Goal: Navigation & Orientation: Find specific page/section

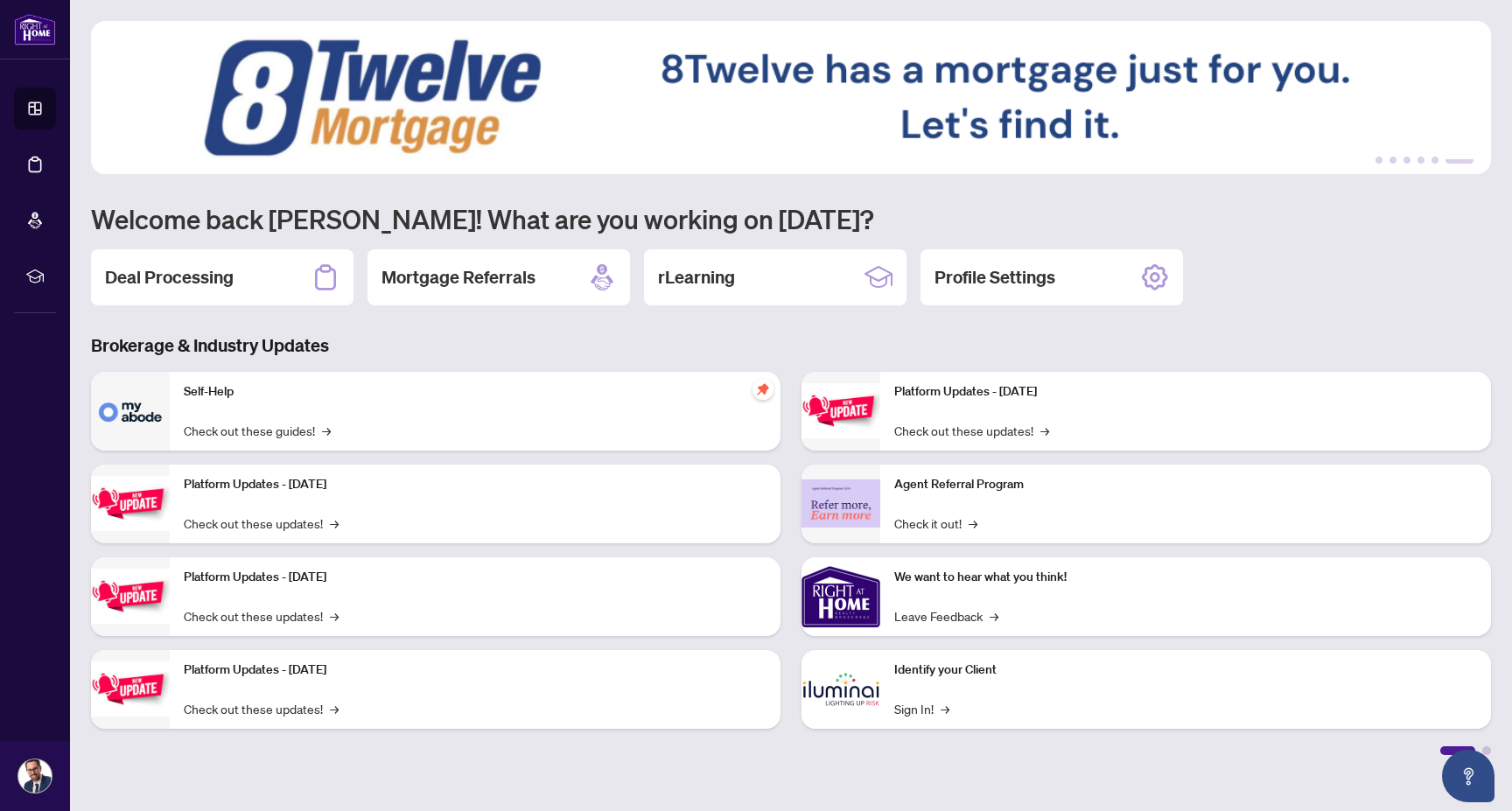
click at [1284, 280] on div "Deal Processing Mortgage Referrals rLearning Profile Settings" at bounding box center [791, 277] width 1400 height 56
click at [1458, 122] on img at bounding box center [791, 97] width 1400 height 153
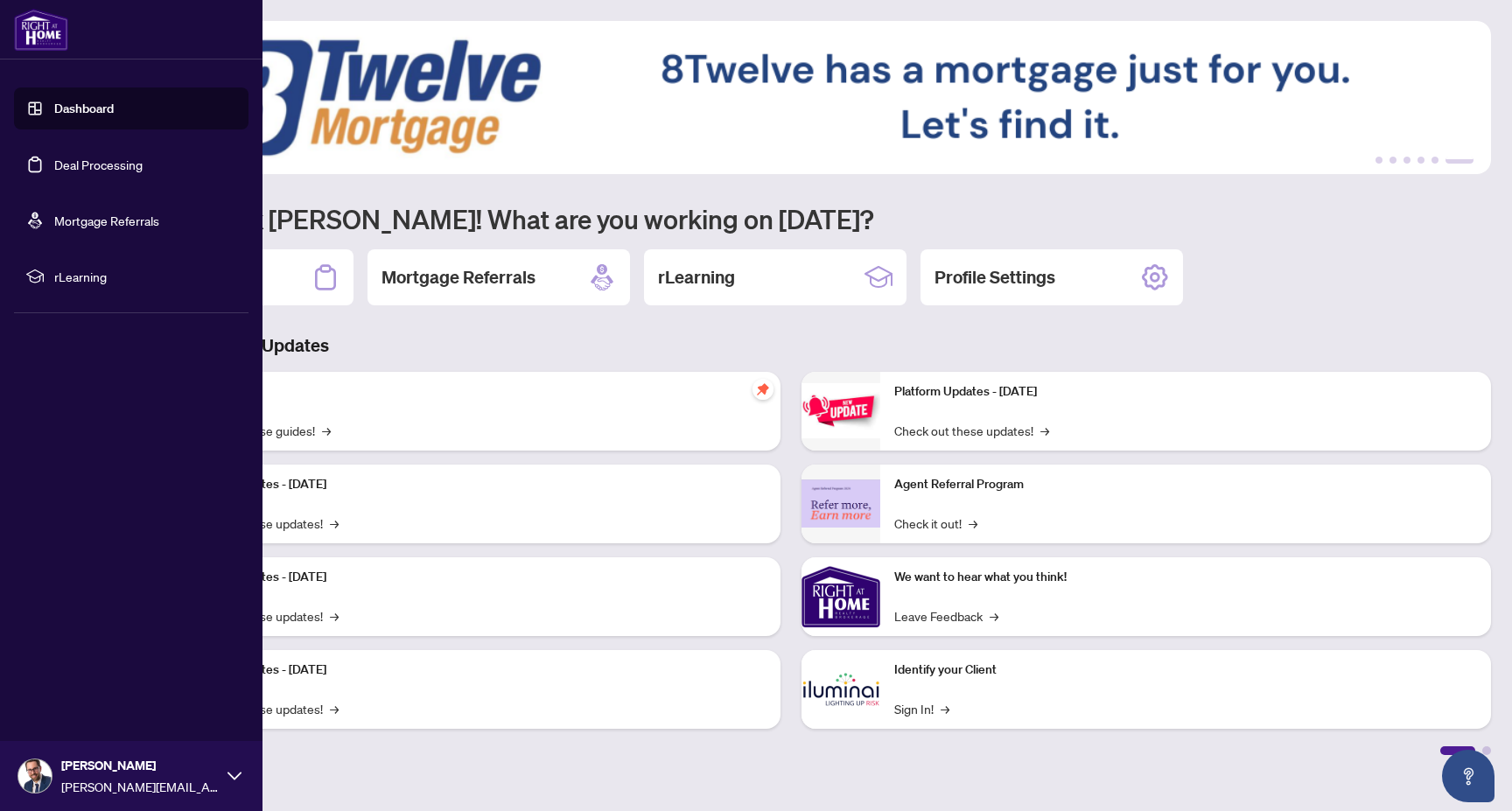
click at [62, 165] on link "Deal Processing" at bounding box center [98, 165] width 88 height 16
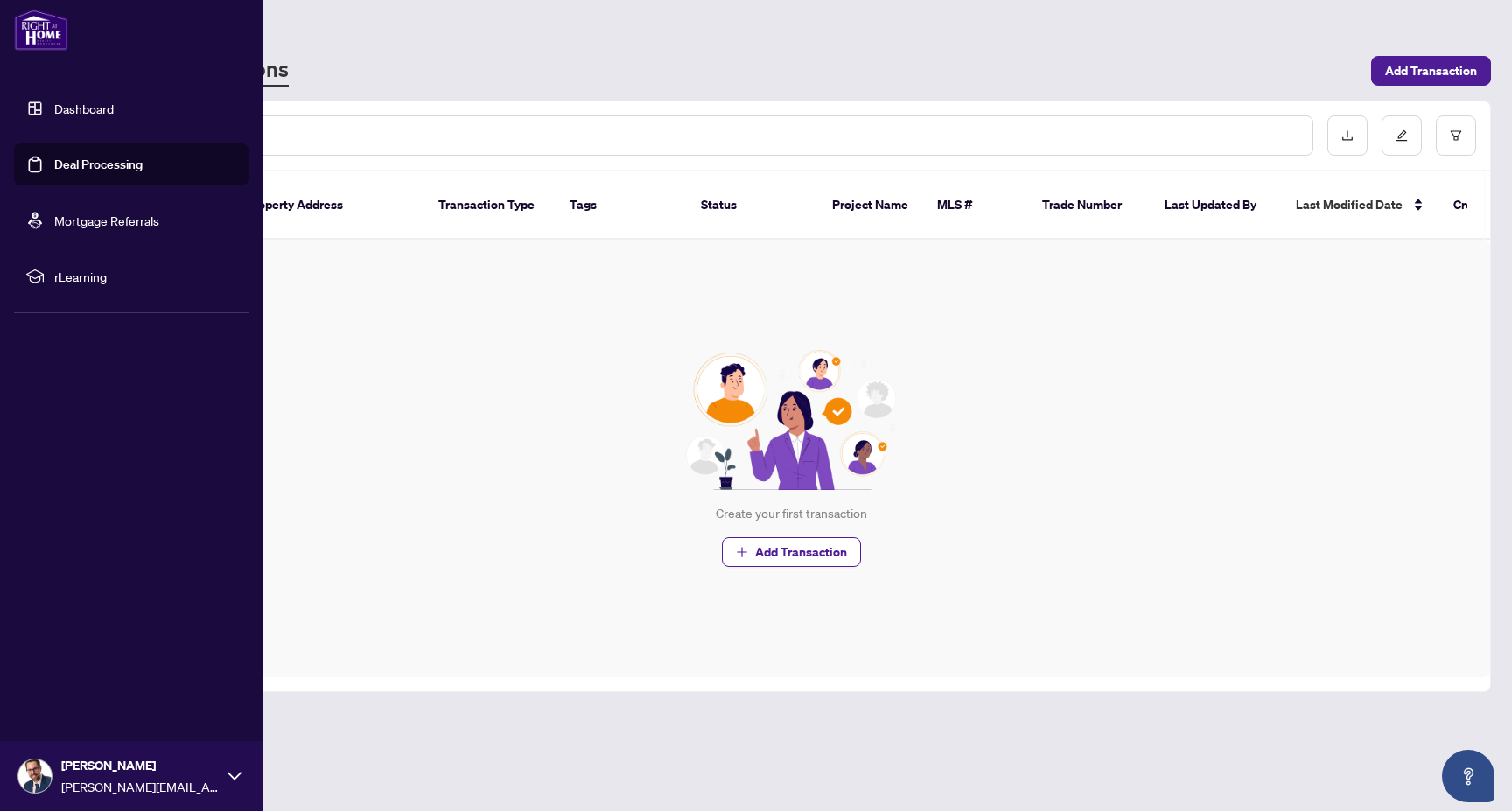
click at [77, 220] on link "Mortgage Referrals" at bounding box center [106, 220] width 105 height 16
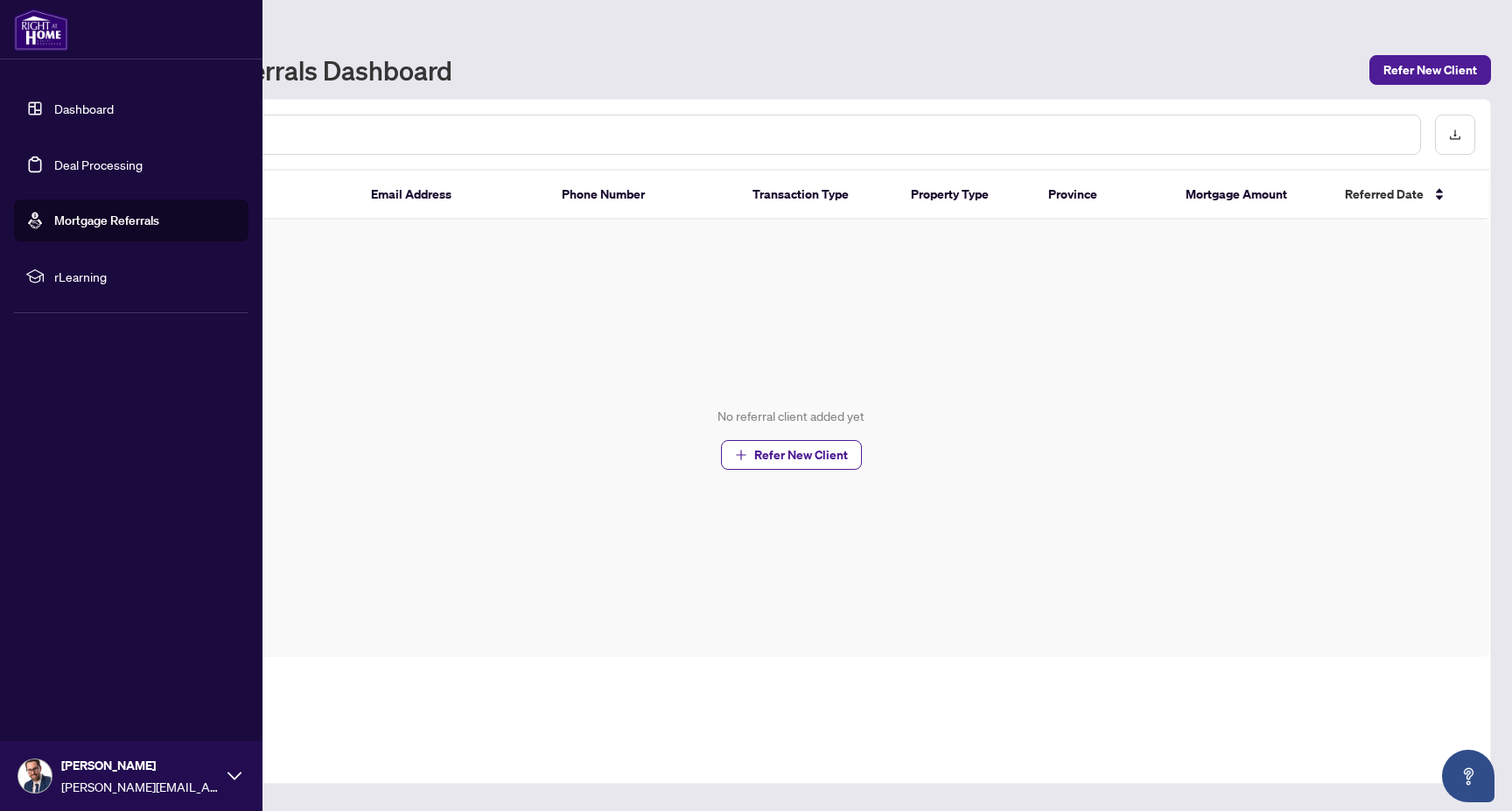
click at [85, 282] on span "rLearning" at bounding box center [145, 276] width 182 height 19
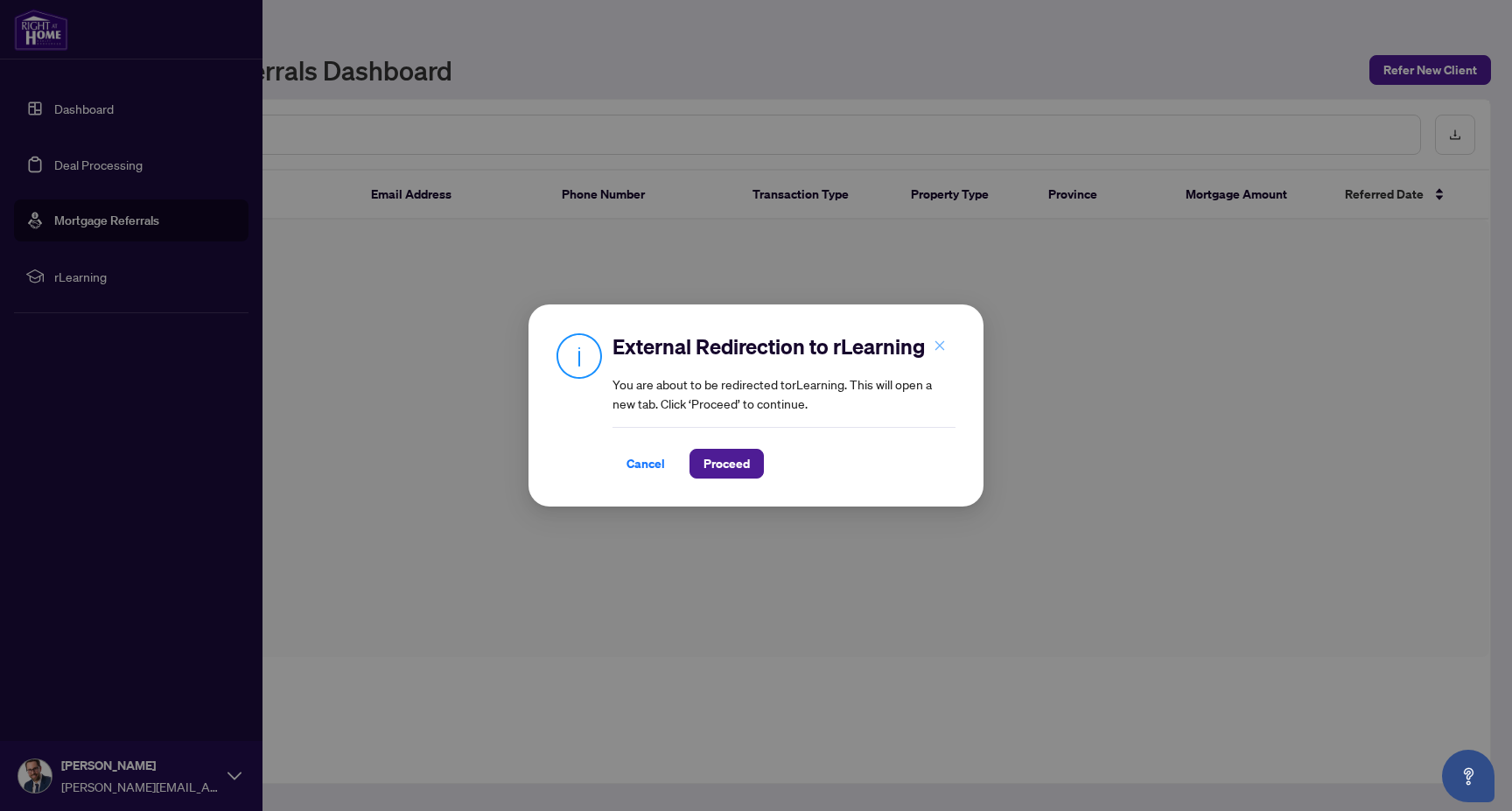
click at [939, 342] on icon "close" at bounding box center [940, 345] width 13 height 13
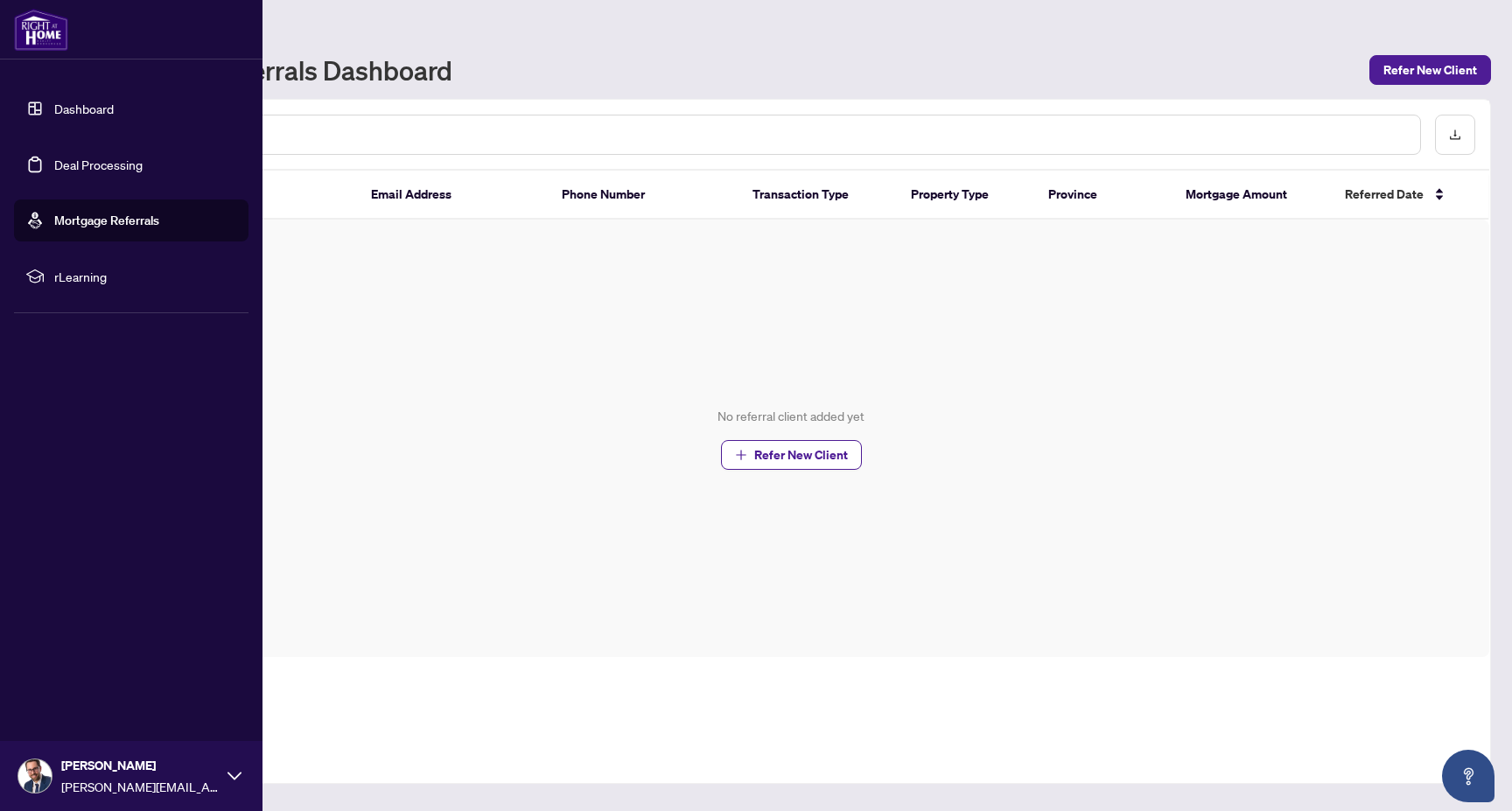
click at [87, 110] on link "Dashboard" at bounding box center [84, 109] width 59 height 16
